Goal: Transaction & Acquisition: Book appointment/travel/reservation

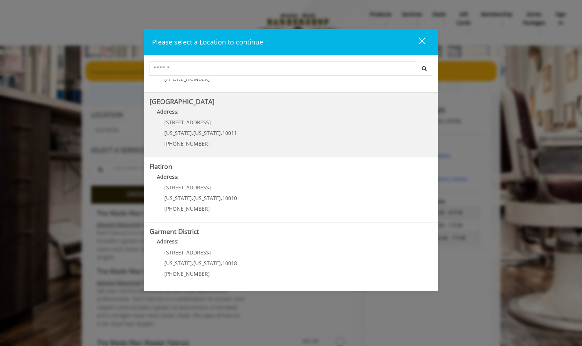
scroll to position [118, 0]
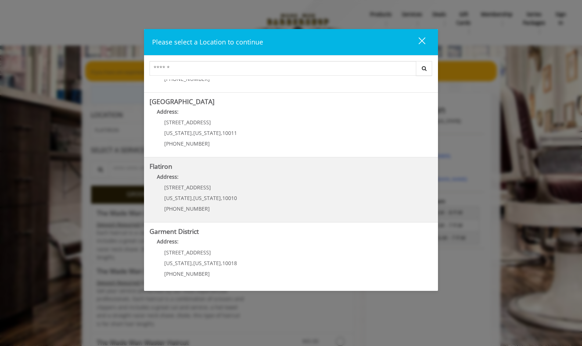
click at [186, 205] on div "[STREET_ADDRESS][US_STATE][US_STATE] (917) 475-1765" at bounding box center [195, 201] width 91 height 32
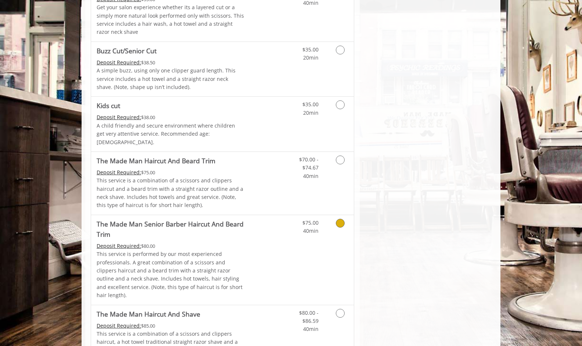
scroll to position [413, 0]
click at [165, 253] on p "This service is performed by our most experienced professionals. A great combin…" at bounding box center [171, 273] width 148 height 49
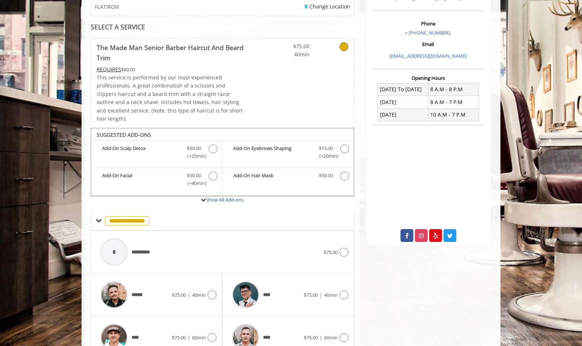
scroll to position [156, 0]
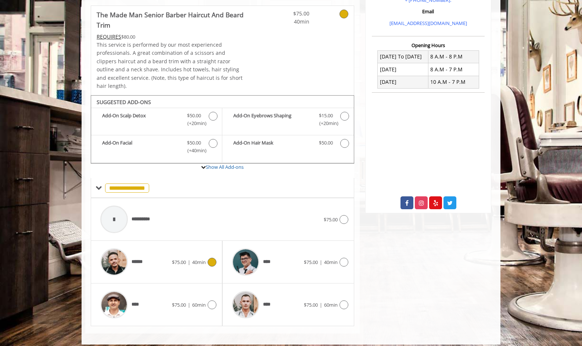
click at [214, 258] on icon at bounding box center [212, 262] width 9 height 9
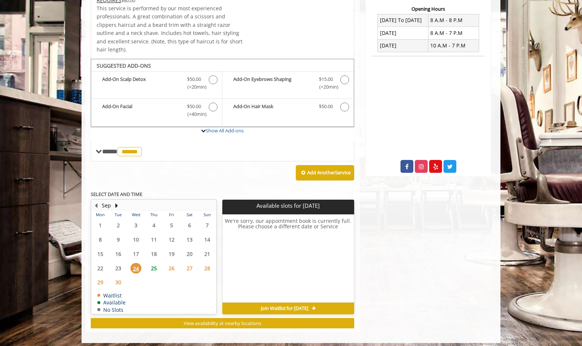
scroll to position [192, 0]
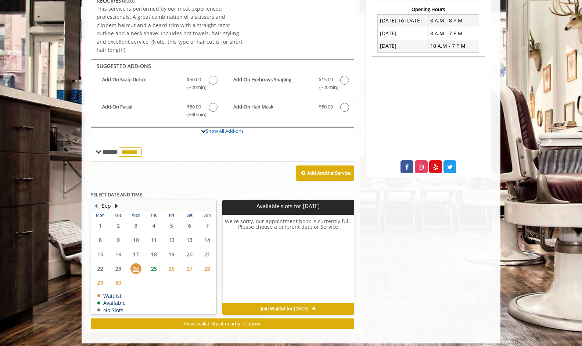
click at [154, 264] on span "25" at bounding box center [153, 268] width 11 height 11
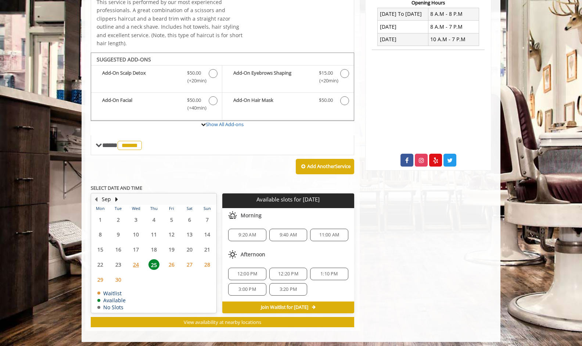
scroll to position [198, 0]
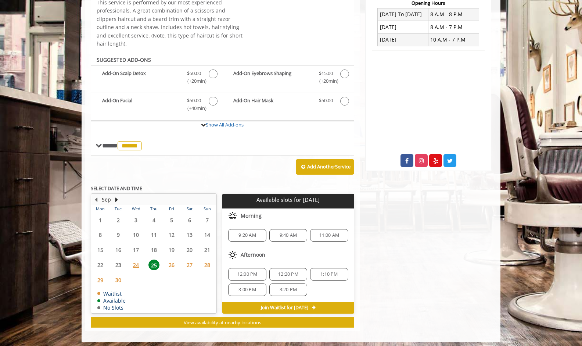
click at [283, 287] on span "3:20 PM" at bounding box center [288, 290] width 17 height 6
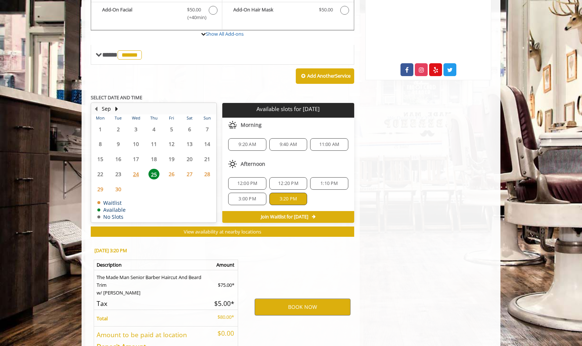
scroll to position [343, 0]
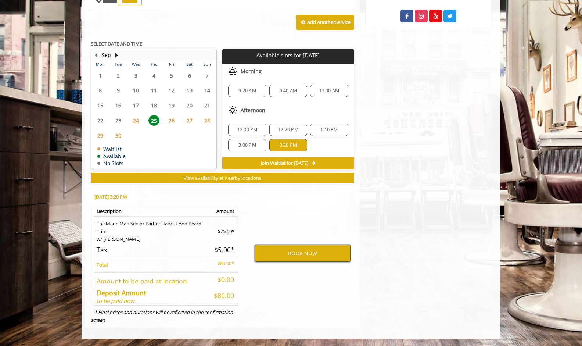
click at [289, 251] on button "BOOK NOW" at bounding box center [303, 253] width 96 height 17
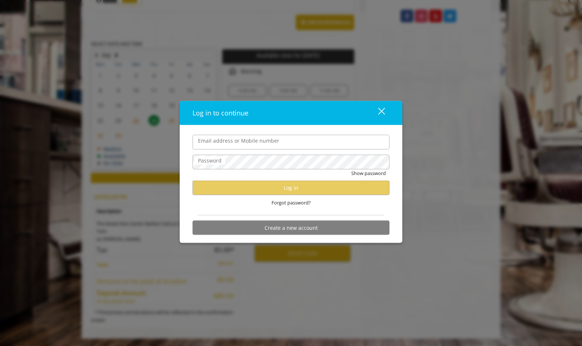
click at [206, 144] on input "Email address or Mobile number" at bounding box center [291, 142] width 197 height 15
type input "**********"
click at [203, 164] on label "Password" at bounding box center [209, 160] width 31 height 8
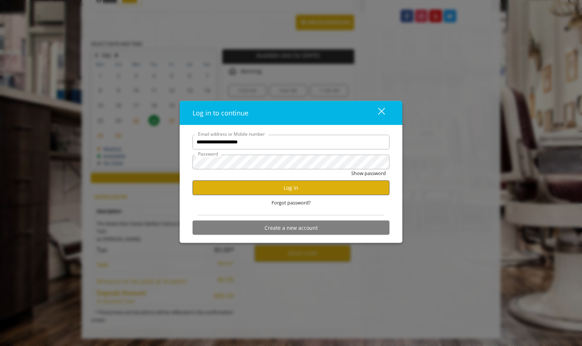
click at [302, 189] on button "Log in" at bounding box center [291, 187] width 197 height 14
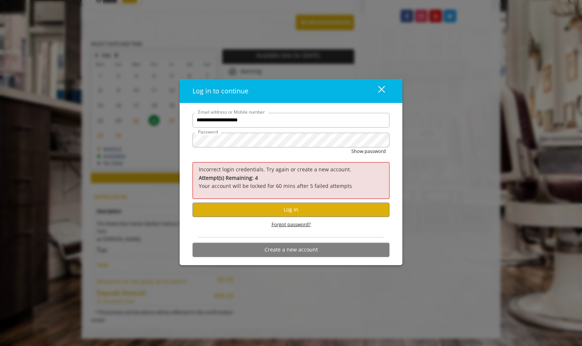
click at [291, 224] on span "Forgot password?" at bounding box center [291, 225] width 39 height 8
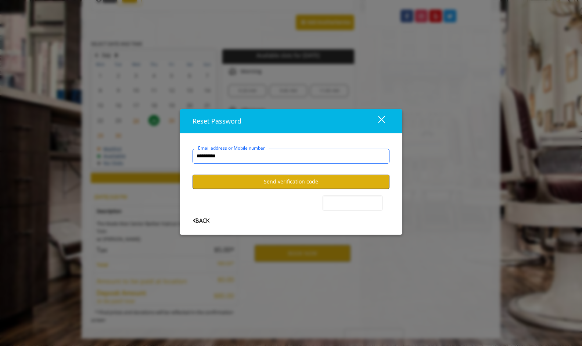
type input "**********"
click at [299, 183] on button "Send verification code" at bounding box center [291, 182] width 197 height 14
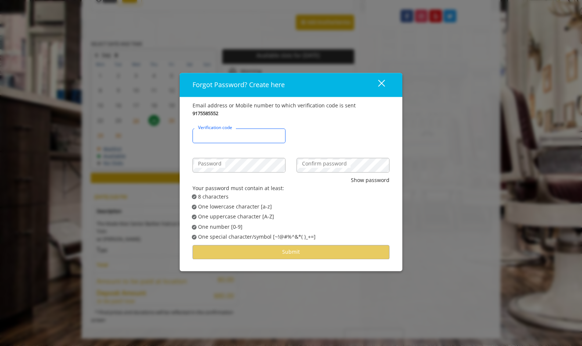
click at [240, 140] on input "Verification code" at bounding box center [239, 135] width 93 height 15
type input "******"
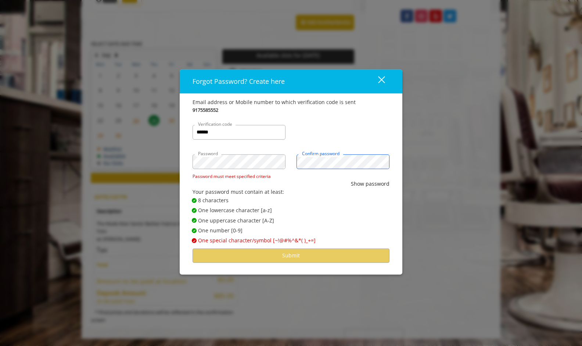
click at [329, 165] on div "Confirm password" at bounding box center [343, 161] width 93 height 15
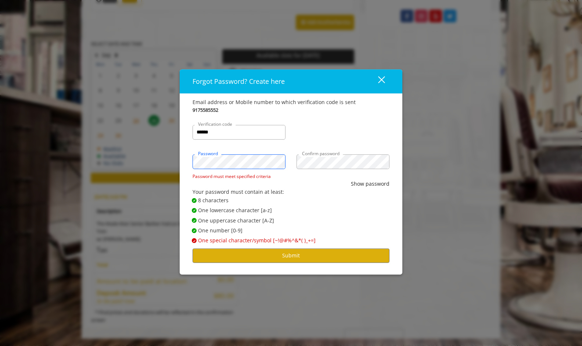
drag, startPoint x: 329, startPoint y: 165, endPoint x: 172, endPoint y: 159, distance: 157.4
click at [172, 159] on div "Forgot Password? Create here close Email address or Mobile number to which veri…" at bounding box center [291, 173] width 582 height 346
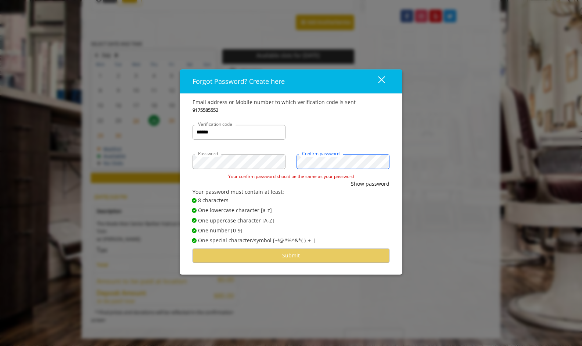
click at [276, 159] on div "Password Confirm password" at bounding box center [291, 157] width 208 height 29
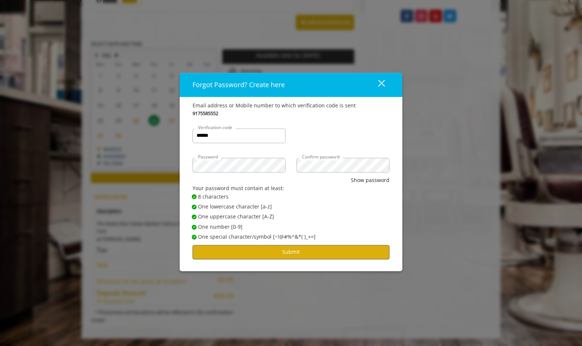
click at [291, 256] on button "Submit" at bounding box center [291, 252] width 197 height 14
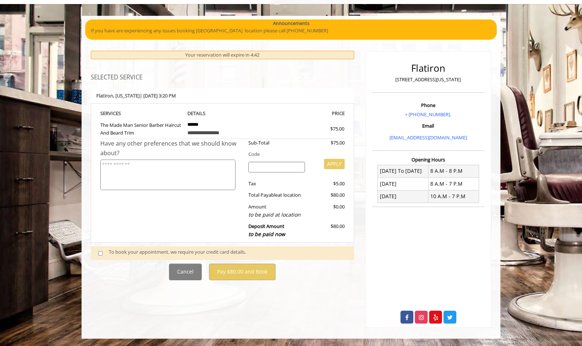
scroll to position [46, 0]
click at [183, 121] on td "**********" at bounding box center [223, 127] width 82 height 21
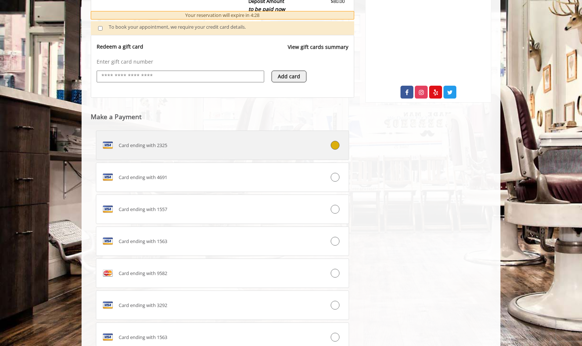
click at [194, 151] on div "Card ending with 2325" at bounding box center [201, 145] width 210 height 12
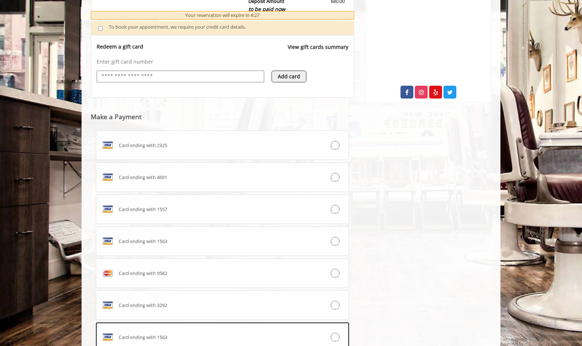
scroll to position [379, 0]
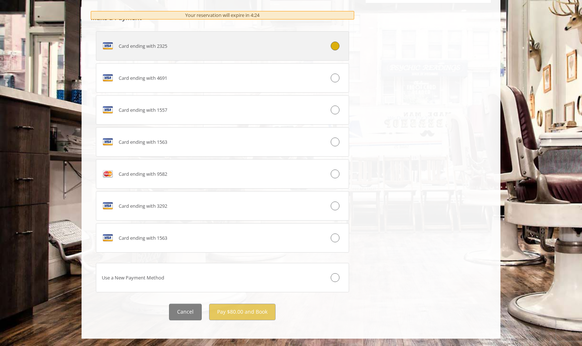
click at [175, 43] on div "Card ending with 2325" at bounding box center [201, 46] width 210 height 12
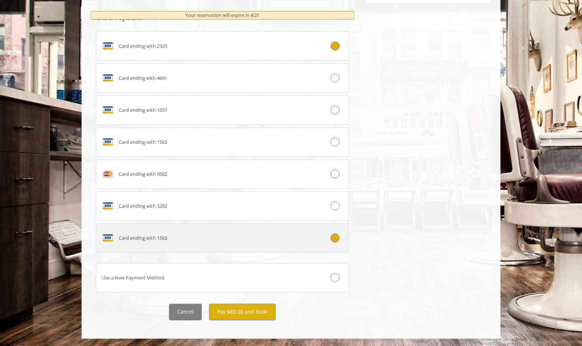
click at [178, 239] on div "Card ending with 1563" at bounding box center [201, 238] width 210 height 12
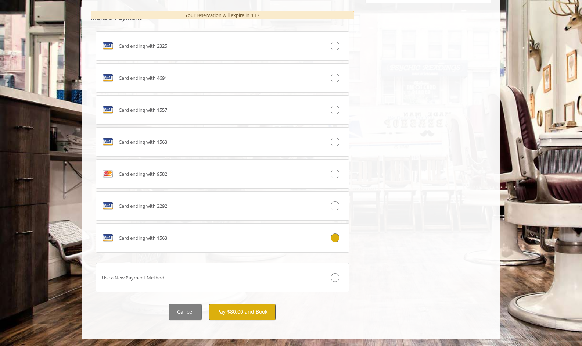
click at [248, 311] on button "Pay $80.00 and Book" at bounding box center [242, 312] width 67 height 17
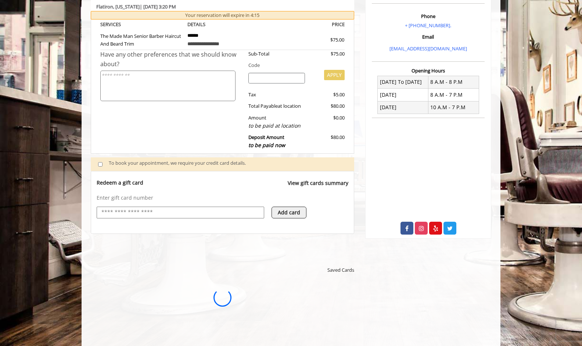
scroll to position [0, 0]
